Goal: Information Seeking & Learning: Learn about a topic

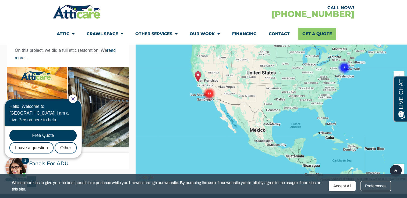
scroll to position [129, 0]
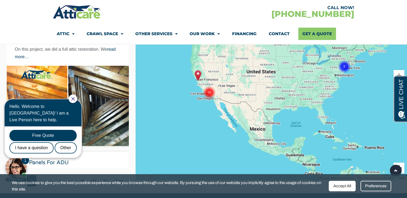
click at [75, 97] on icon "Close Chat" at bounding box center [72, 98] width 3 height 3
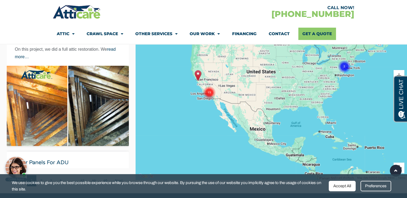
click at [100, 165] on h3 "Solar panels for ADU" at bounding box center [68, 165] width 106 height 12
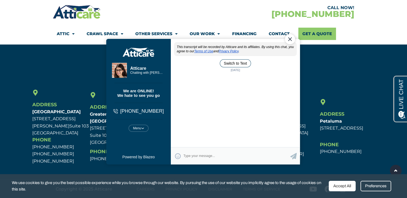
scroll to position [0, 0]
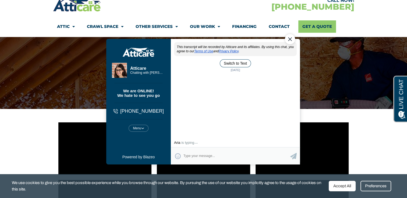
scroll to position [43, 0]
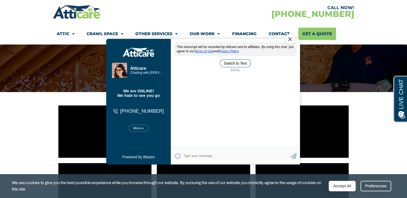
click at [288, 39] on div "Close Chat" at bounding box center [289, 39] width 10 height 10
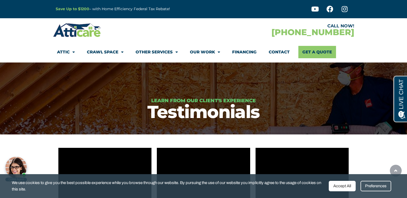
scroll to position [0, 0]
